Goal: Task Accomplishment & Management: Use online tool/utility

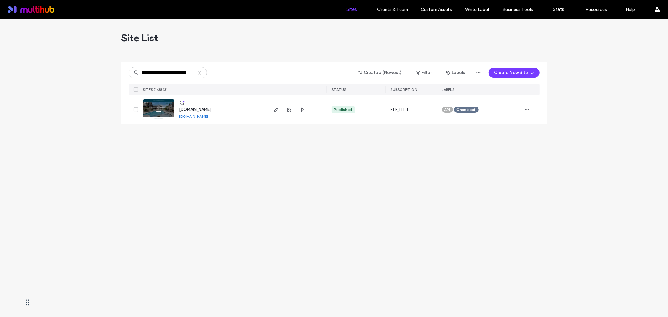
scroll to position [0, 12]
type input "**********"
click at [174, 74] on input "**********" at bounding box center [168, 72] width 78 height 11
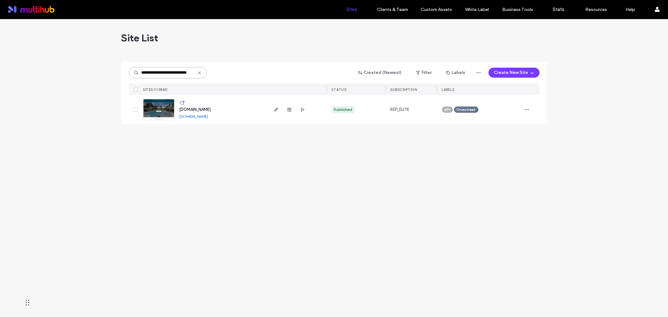
click at [174, 74] on input "**********" at bounding box center [168, 72] width 78 height 11
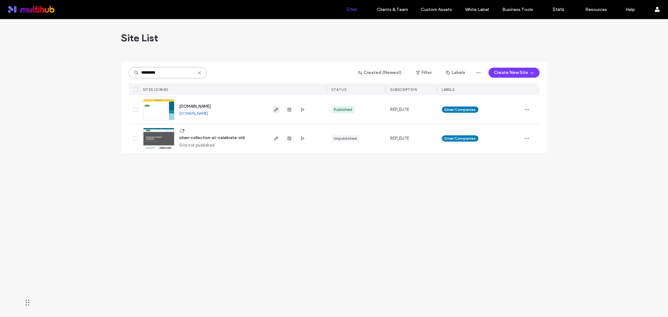
type input "*********"
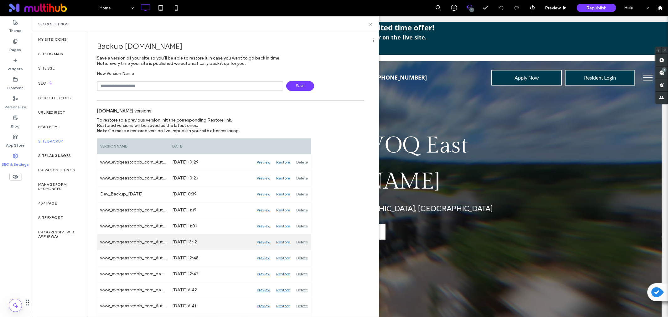
click at [262, 241] on div "Preview" at bounding box center [263, 242] width 19 height 16
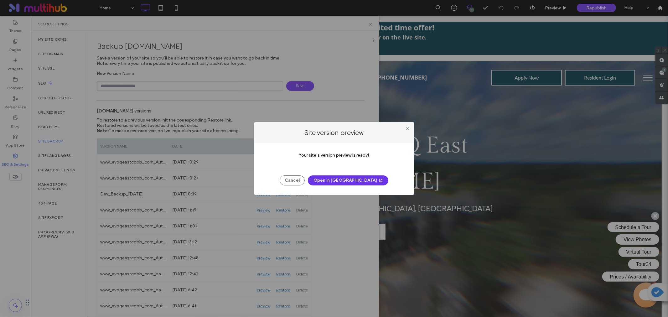
click at [347, 180] on button "Open in New Tab" at bounding box center [348, 180] width 81 height 10
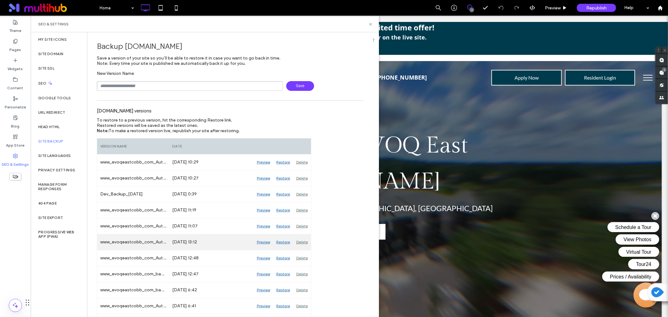
click at [262, 241] on div "Preview" at bounding box center [263, 242] width 19 height 16
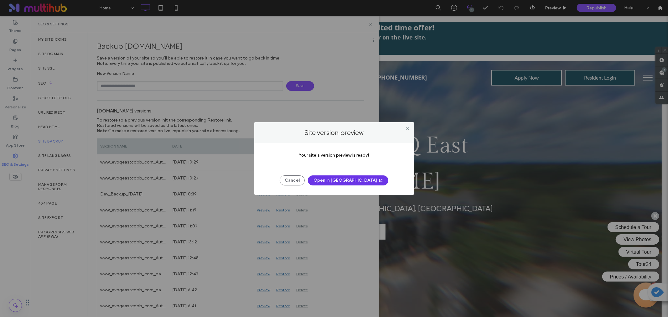
click at [333, 180] on button "Open in New Tab" at bounding box center [348, 180] width 81 height 10
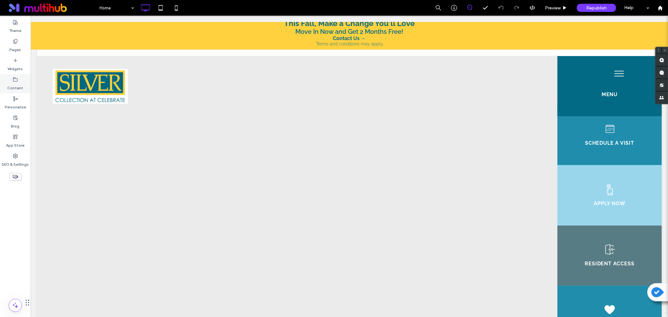
click at [12, 82] on label "Content" at bounding box center [16, 86] width 16 height 9
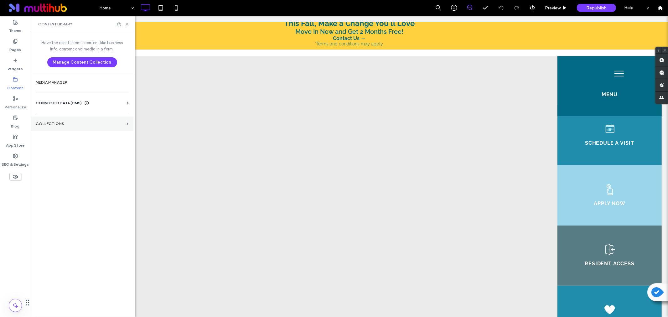
click at [77, 122] on label "Collections" at bounding box center [80, 124] width 88 height 4
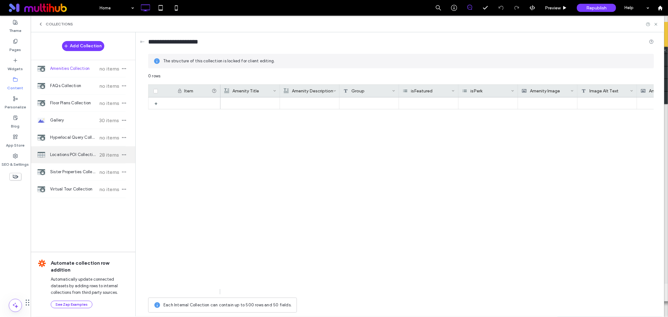
click at [79, 152] on div "Locations POI Collection 28 items" at bounding box center [83, 154] width 105 height 17
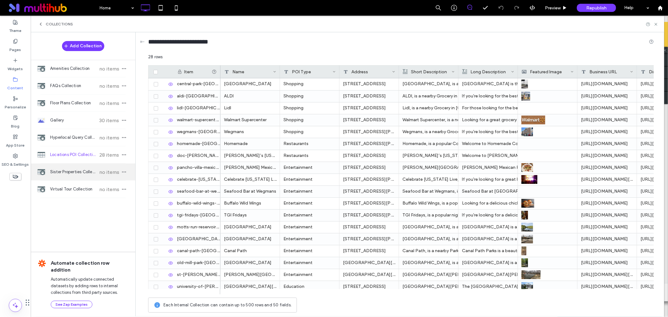
click at [78, 166] on div "Sister Properties Collection no items" at bounding box center [83, 172] width 105 height 17
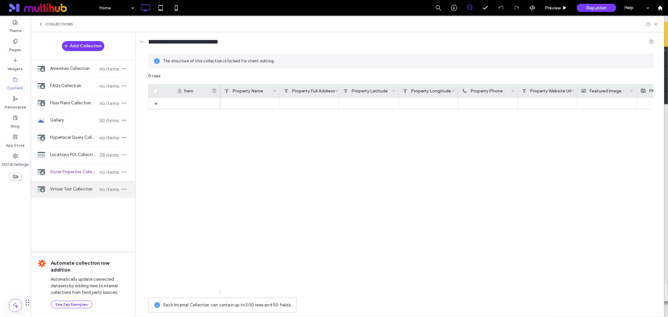
click at [80, 187] on div "Virtual Tour Collection no items" at bounding box center [83, 189] width 105 height 17
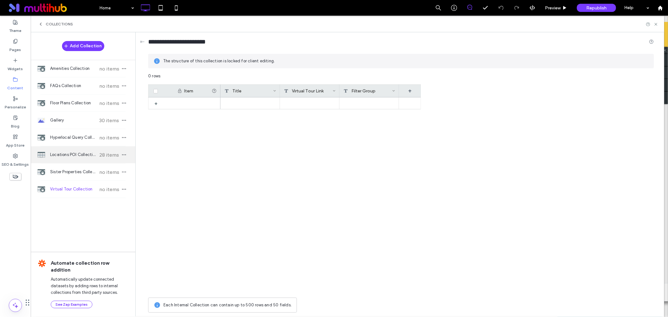
click at [58, 161] on div "Locations POI Collection 28 items" at bounding box center [83, 154] width 105 height 17
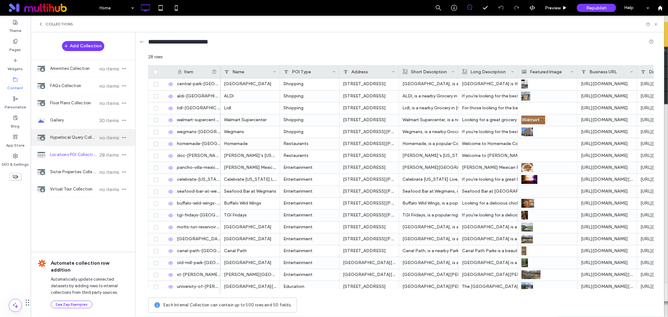
click at [60, 140] on span "Hyperlocal Query Collection" at bounding box center [73, 137] width 47 height 6
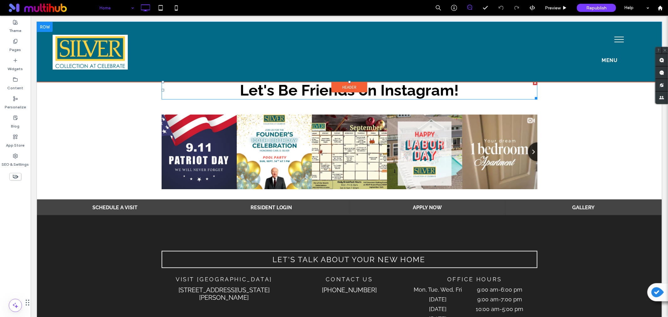
scroll to position [627, 0]
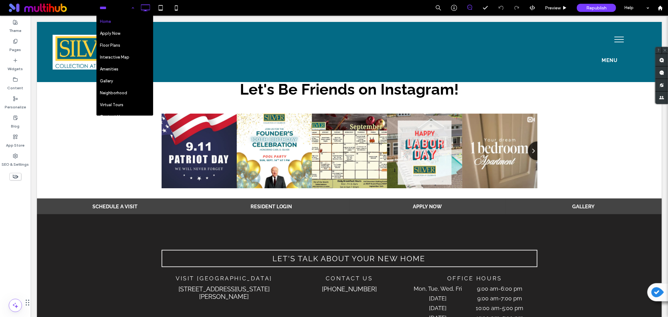
click at [133, 8] on div "Home Apply Now Floor Plans Interactive Map Amenities Gallery Neighborhood Virtu…" at bounding box center [117, 8] width 41 height 16
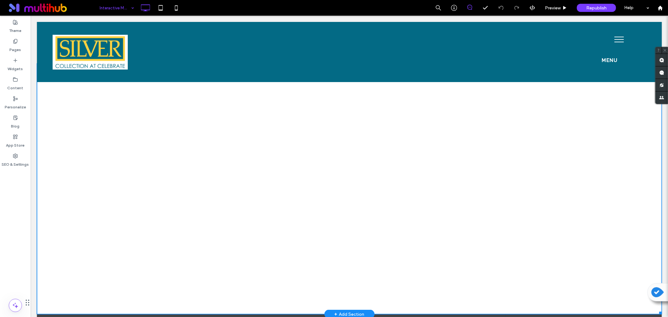
scroll to position [35, 0]
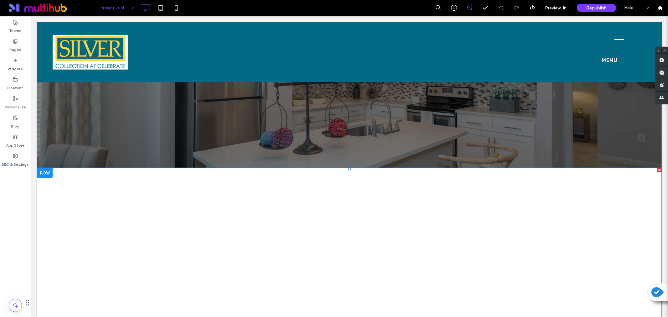
click at [291, 220] on span at bounding box center [349, 293] width 625 height 251
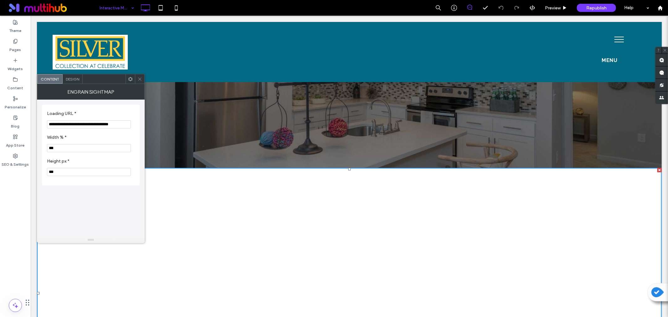
click at [84, 124] on input "**********" at bounding box center [89, 124] width 84 height 8
click at [78, 123] on input "**********" at bounding box center [89, 124] width 84 height 9
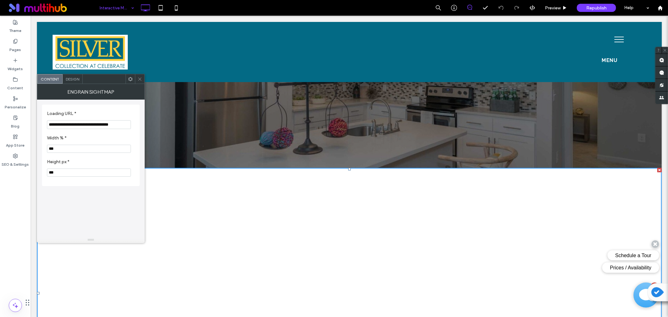
click at [78, 123] on input "**********" at bounding box center [89, 124] width 84 height 9
click at [120, 138] on label "Width % *" at bounding box center [89, 138] width 85 height 7
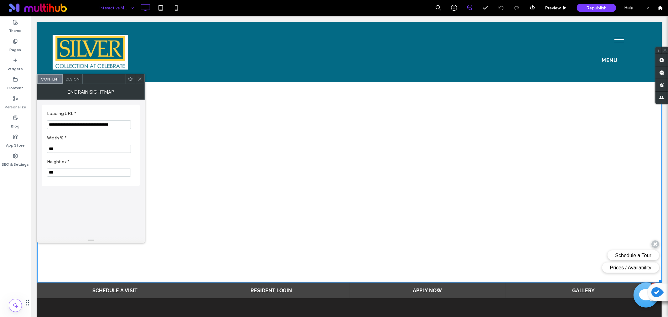
scroll to position [174, 0]
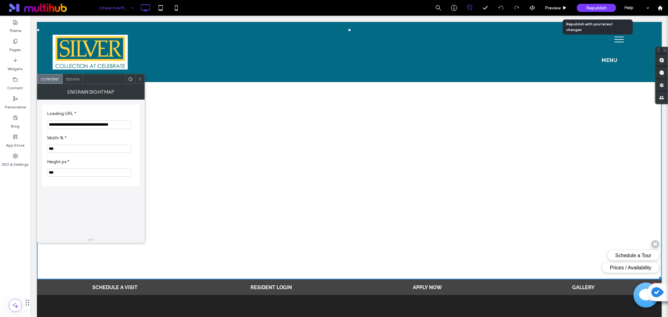
click at [599, 8] on span "Republish" at bounding box center [597, 7] width 20 height 5
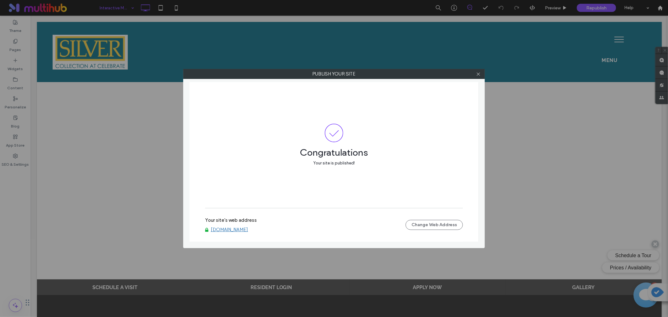
click at [237, 231] on link "www.silvercollectionatcelebrate.com" at bounding box center [229, 230] width 37 height 6
click at [477, 75] on icon at bounding box center [478, 74] width 5 height 5
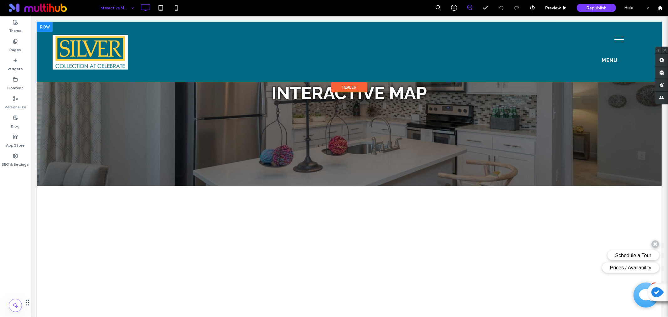
scroll to position [0, 0]
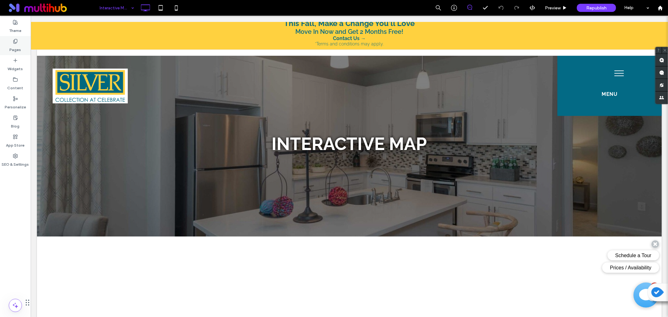
click at [17, 46] on label "Pages" at bounding box center [16, 48] width 12 height 9
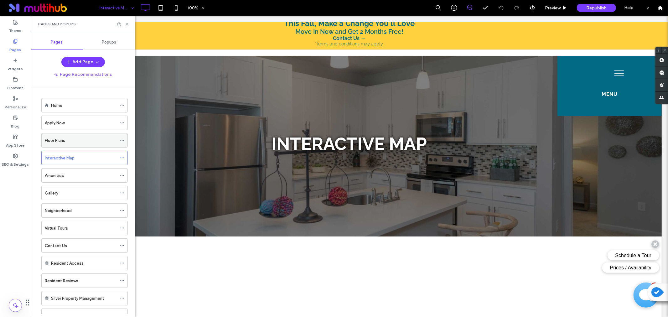
click at [63, 139] on label "Floor Plans" at bounding box center [55, 140] width 20 height 11
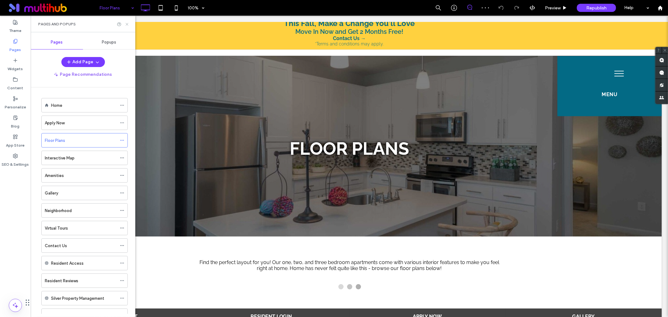
click at [127, 25] on icon at bounding box center [127, 24] width 5 height 5
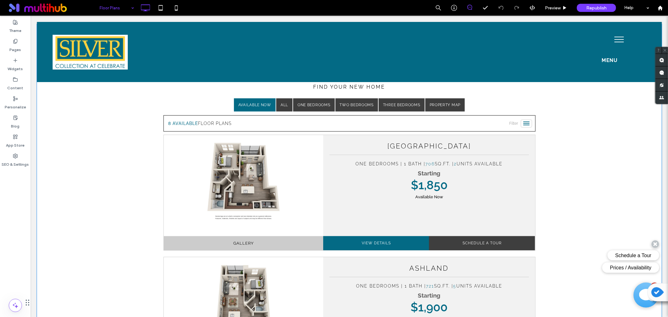
scroll to position [178, 0]
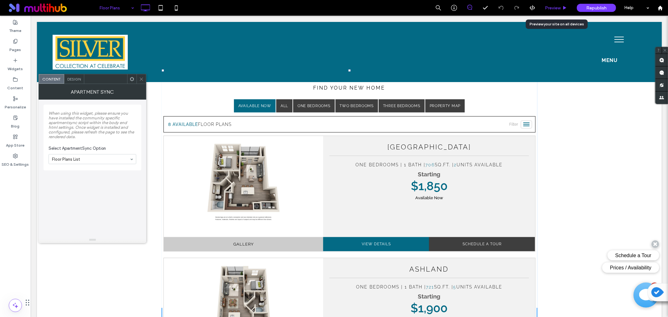
click at [557, 6] on span "Preview" at bounding box center [553, 7] width 16 height 5
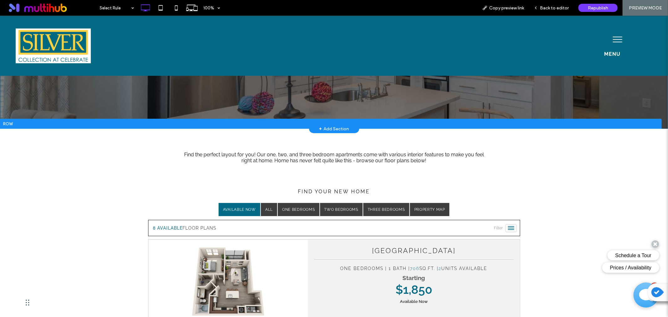
scroll to position [174, 0]
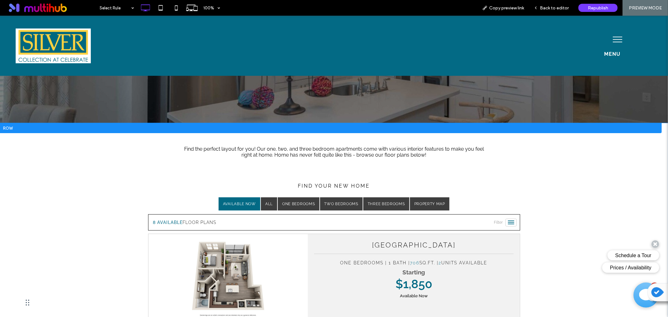
scroll to position [70, 0]
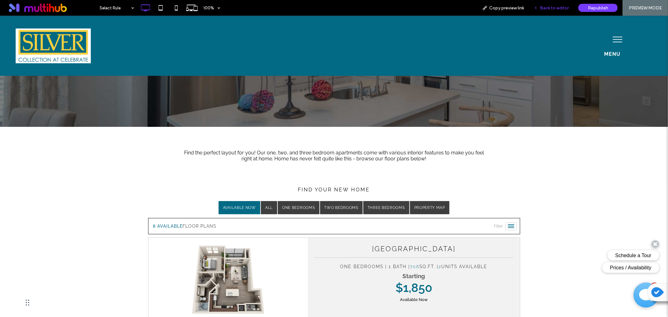
click at [548, 8] on span "Back to editor" at bounding box center [554, 7] width 29 height 5
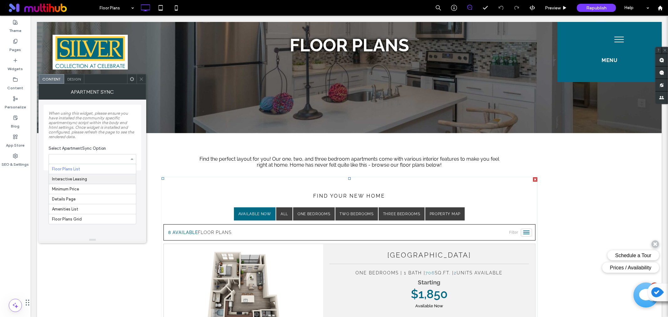
click at [126, 137] on label "When using this widget, please ensure you have installed the community specific…" at bounding box center [93, 125] width 88 height 34
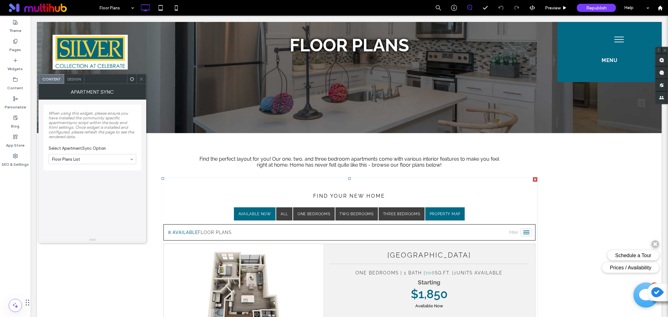
click at [446, 212] on link "Property Map" at bounding box center [444, 213] width 39 height 13
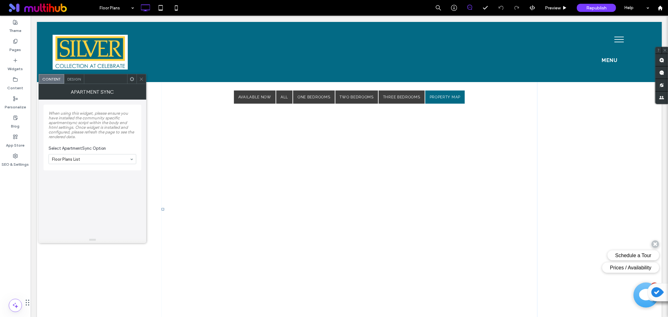
scroll to position [174, 0]
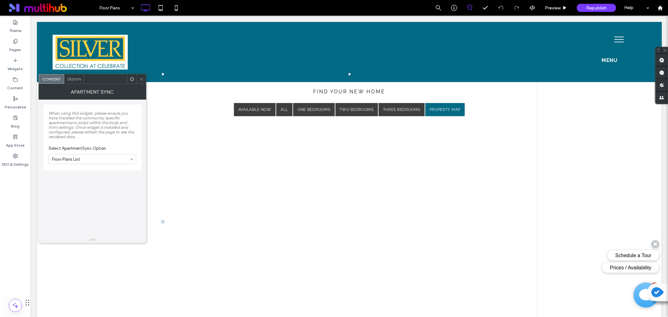
click at [142, 78] on icon at bounding box center [141, 79] width 5 height 5
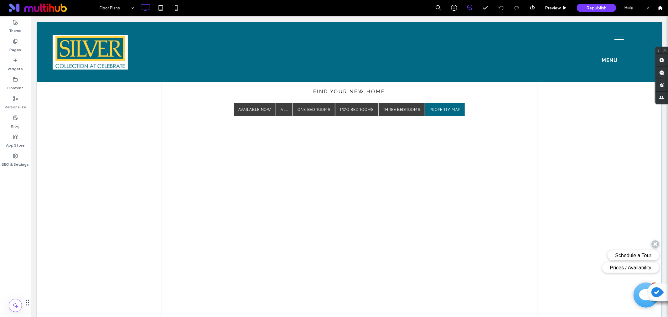
click at [448, 109] on span at bounding box center [349, 222] width 376 height 298
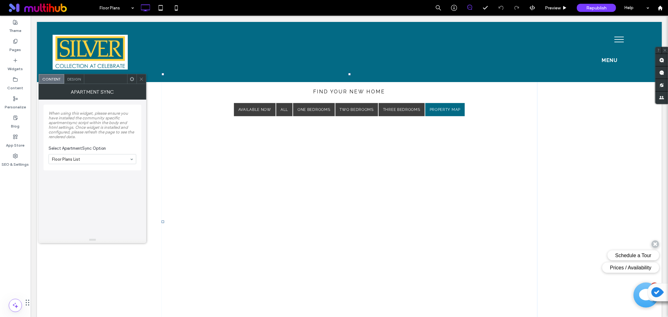
click at [142, 77] on icon at bounding box center [141, 79] width 5 height 5
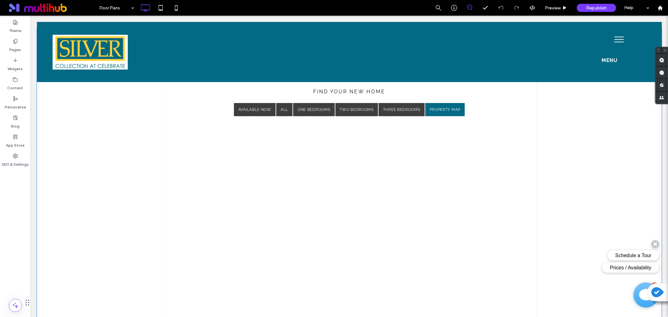
click at [483, 114] on span at bounding box center [349, 222] width 376 height 298
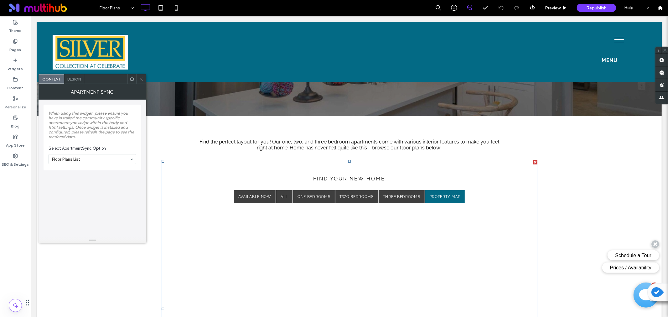
scroll to position [70, 0]
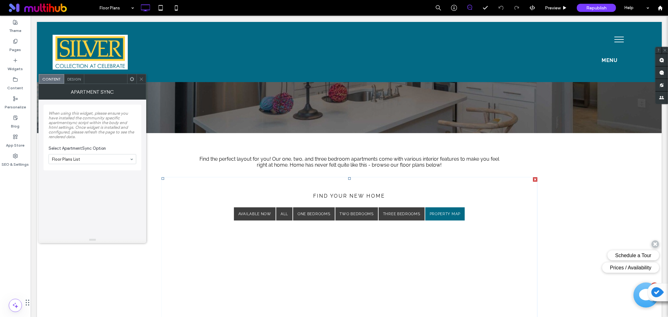
click at [130, 78] on icon at bounding box center [132, 79] width 5 height 5
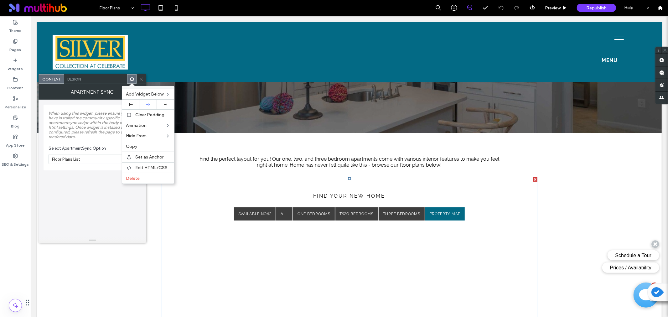
click at [74, 80] on span "Design" at bounding box center [73, 79] width 13 height 5
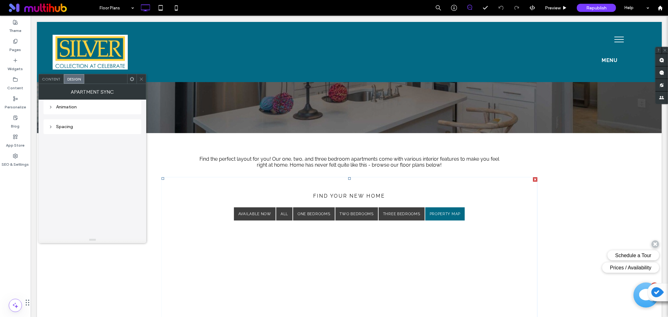
click at [50, 79] on span "Content" at bounding box center [51, 79] width 18 height 5
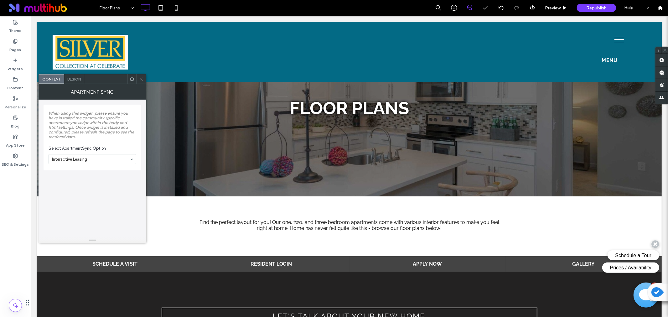
scroll to position [133, 0]
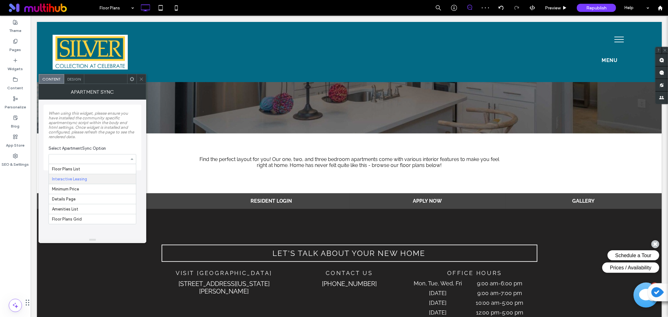
click at [113, 158] on input at bounding box center [91, 159] width 78 height 4
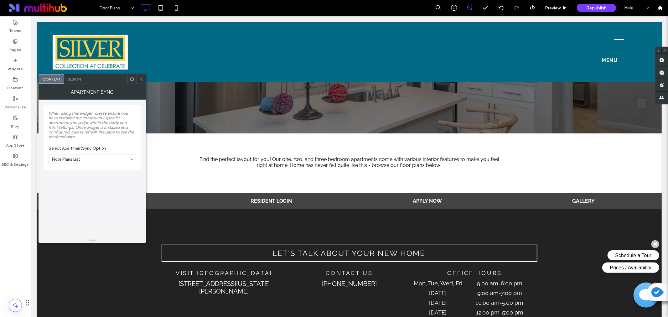
click at [116, 158] on input at bounding box center [91, 159] width 78 height 4
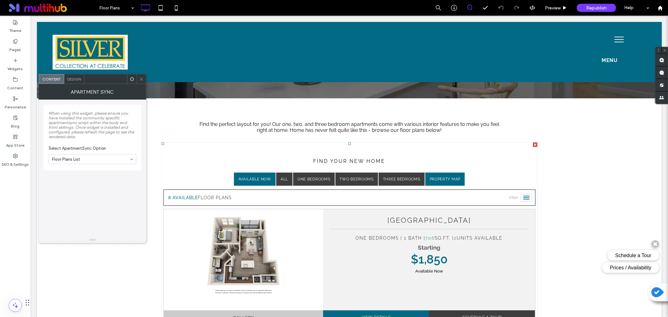
click at [448, 180] on link "Property Map" at bounding box center [444, 178] width 39 height 13
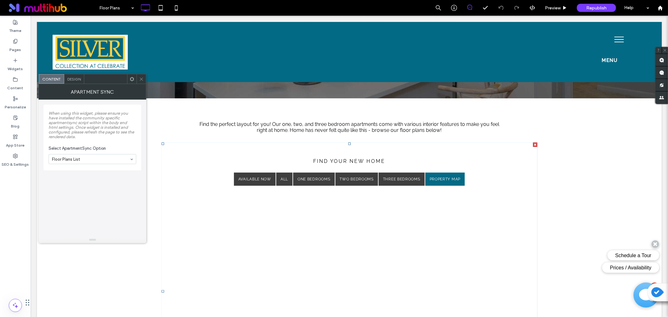
click at [495, 159] on h2 "find your new home" at bounding box center [349, 161] width 372 height 6
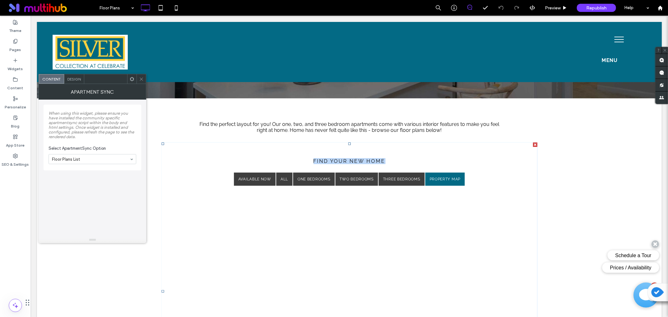
click at [495, 159] on h2 "find your new home" at bounding box center [349, 161] width 372 height 6
click at [565, 167] on div "Find the perfect layout for you! Our one, two, and three bedroom apartments com…" at bounding box center [349, 277] width 625 height 358
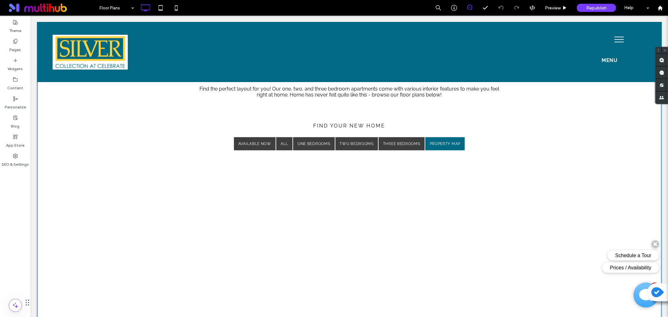
scroll to position [139, 0]
click at [437, 148] on link "Property Map" at bounding box center [444, 144] width 39 height 13
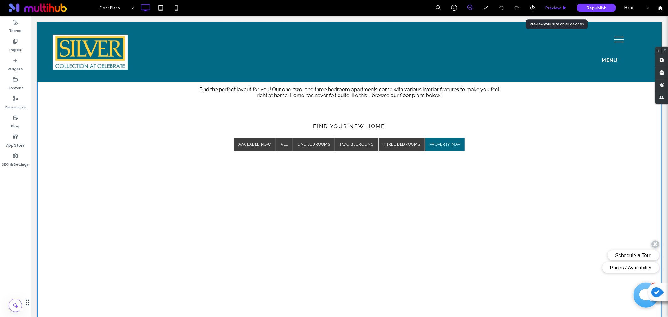
click at [559, 10] on span "Preview" at bounding box center [553, 7] width 16 height 5
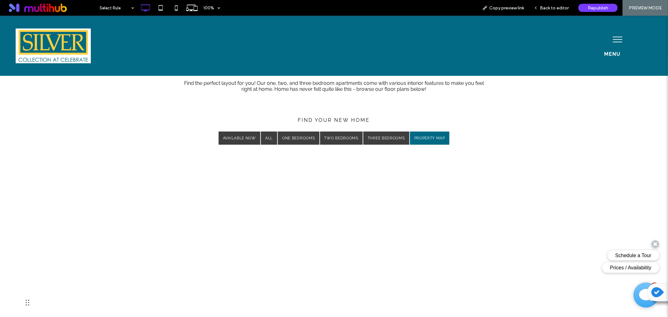
click at [559, 10] on span "Back to editor" at bounding box center [554, 7] width 29 height 5
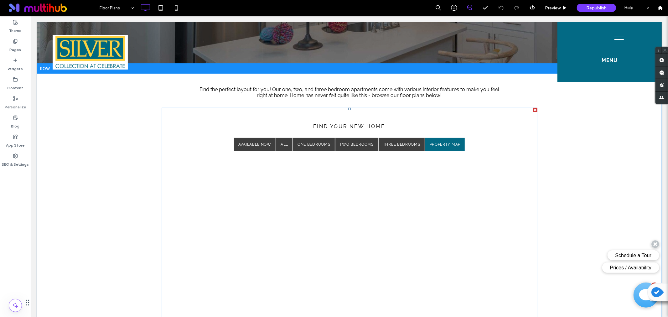
click at [482, 125] on span at bounding box center [349, 256] width 376 height 298
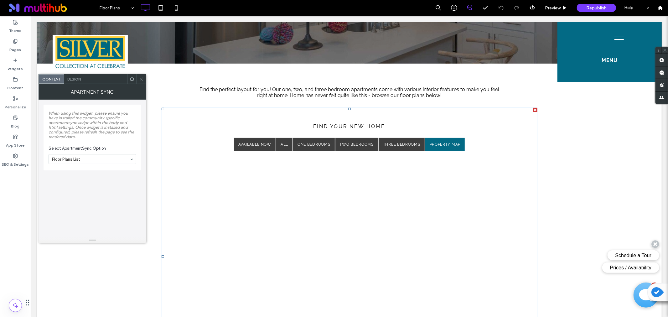
click at [132, 79] on icon at bounding box center [132, 79] width 5 height 5
click at [85, 117] on span "When using this widget, please ensure you have installed the community specific…" at bounding box center [92, 125] width 86 height 28
click at [142, 78] on icon at bounding box center [141, 79] width 5 height 5
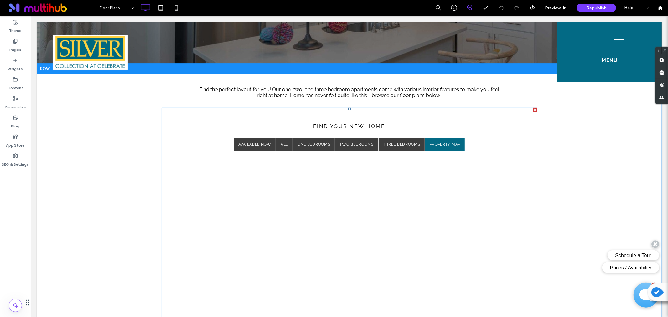
click at [483, 119] on span at bounding box center [349, 256] width 376 height 298
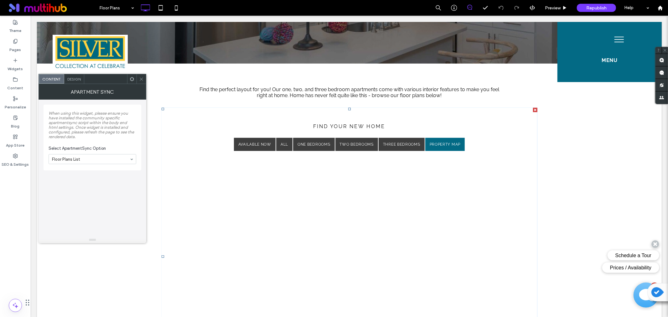
click at [445, 140] on link "Property Map" at bounding box center [444, 144] width 39 height 13
click at [141, 75] on span at bounding box center [141, 78] width 5 height 9
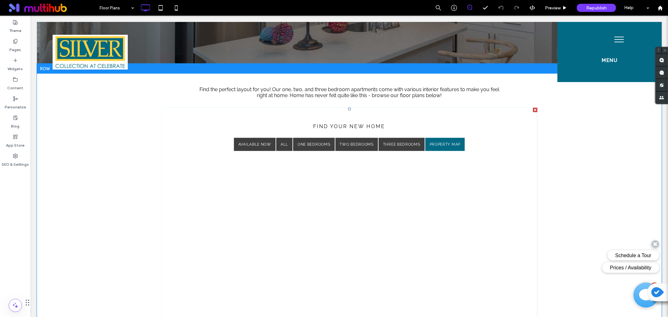
click at [437, 148] on span at bounding box center [349, 256] width 376 height 298
